Goal: Browse casually: Explore the website without a specific task or goal

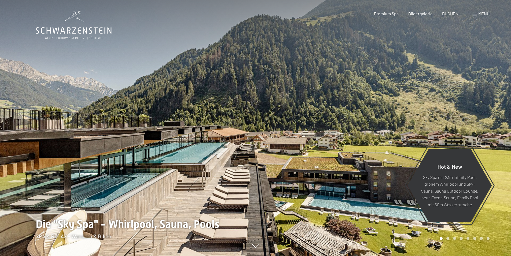
scroll to position [27, 0]
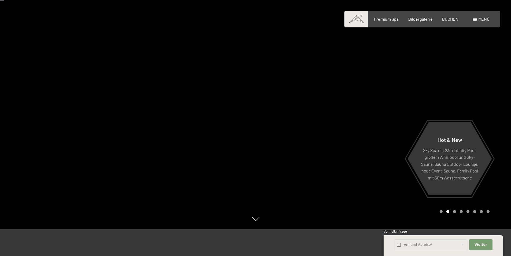
click at [379, 105] on div at bounding box center [384, 101] width 256 height 256
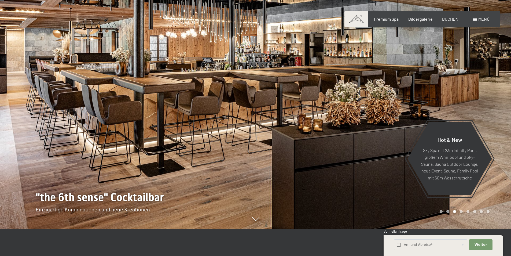
click at [379, 105] on div at bounding box center [384, 101] width 256 height 256
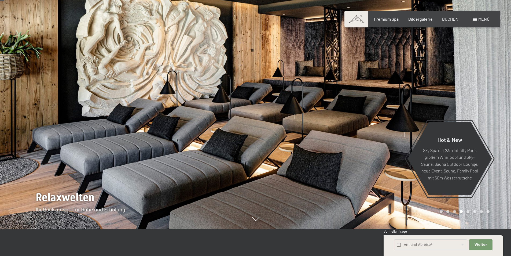
click at [379, 105] on div at bounding box center [384, 101] width 256 height 256
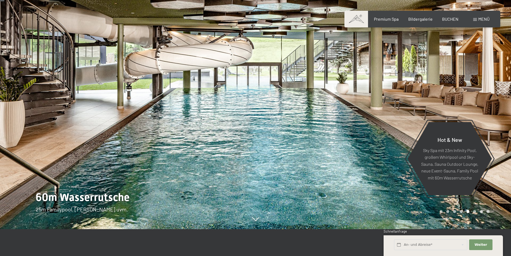
click at [379, 105] on div at bounding box center [384, 101] width 256 height 256
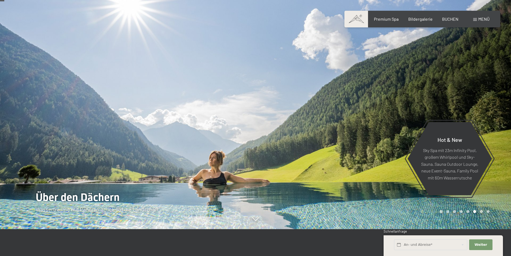
click at [379, 105] on div at bounding box center [384, 101] width 256 height 256
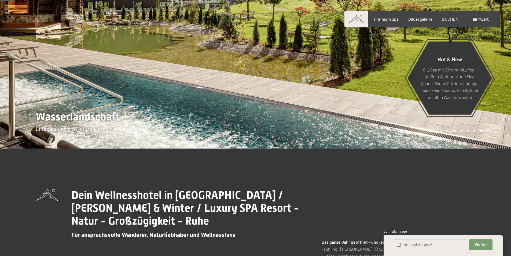
scroll to position [80, 0]
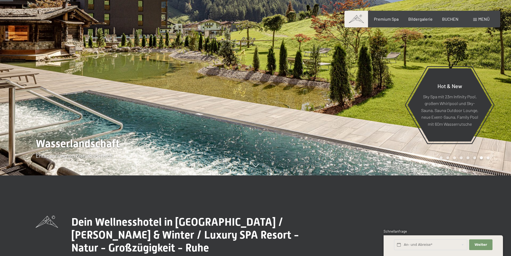
click at [335, 109] on div at bounding box center [384, 48] width 256 height 256
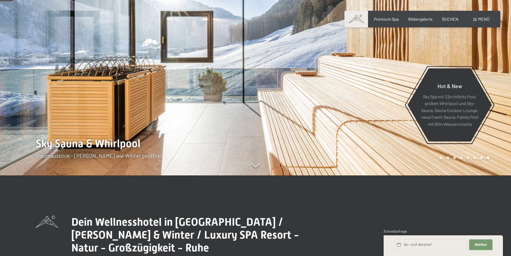
click at [365, 106] on div at bounding box center [384, 48] width 256 height 256
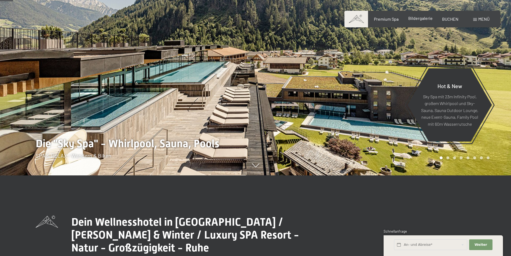
click at [421, 19] on span "Bildergalerie" at bounding box center [420, 18] width 24 height 5
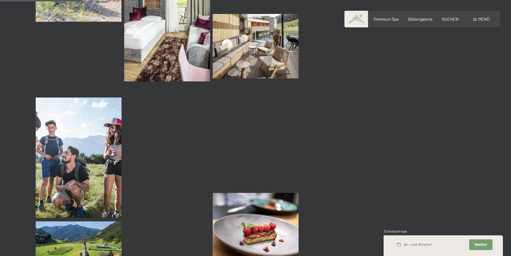
scroll to position [1127, 0]
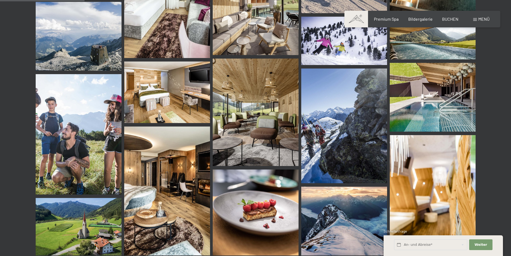
click at [196, 187] on img at bounding box center [167, 190] width 86 height 129
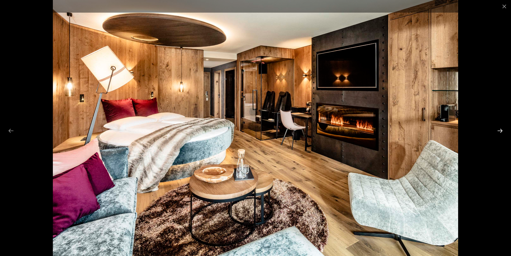
click at [497, 132] on button "Next slide" at bounding box center [499, 130] width 11 height 10
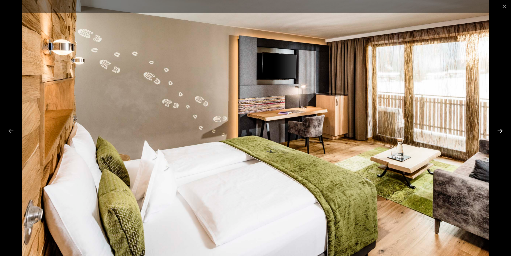
click at [497, 132] on button "Next slide" at bounding box center [499, 130] width 11 height 10
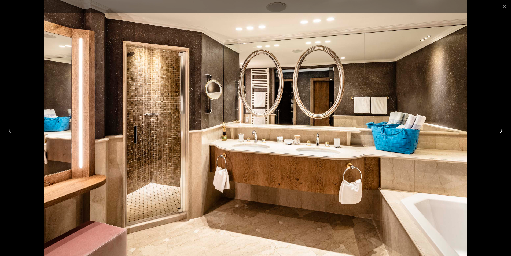
click at [497, 132] on button "Next slide" at bounding box center [499, 130] width 11 height 10
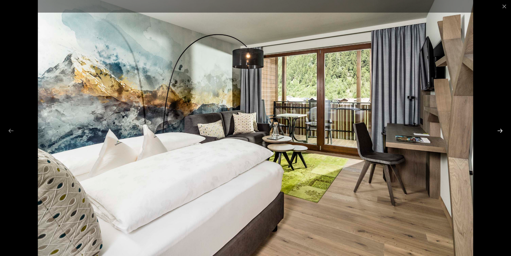
click at [497, 132] on button "Next slide" at bounding box center [499, 130] width 11 height 10
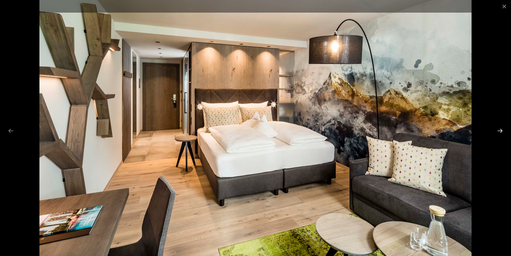
click at [497, 132] on button "Next slide" at bounding box center [499, 130] width 11 height 10
